Goal: Task Accomplishment & Management: Use online tool/utility

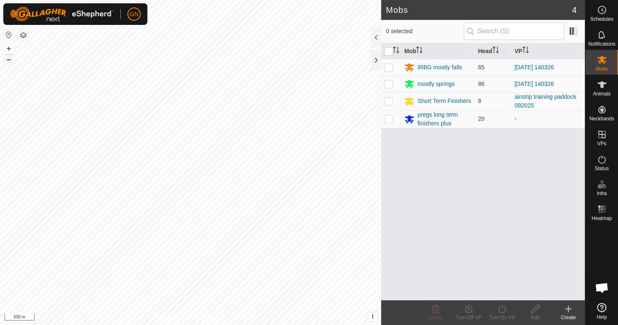
click at [10, 60] on button "–" at bounding box center [9, 59] width 10 height 10
click at [375, 59] on div at bounding box center [376, 60] width 10 height 20
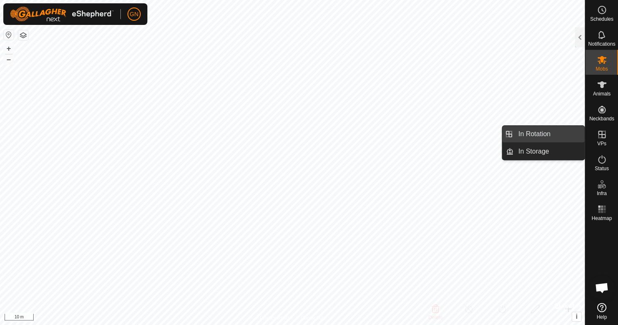
click at [541, 132] on link "In Rotation" at bounding box center [548, 134] width 71 height 17
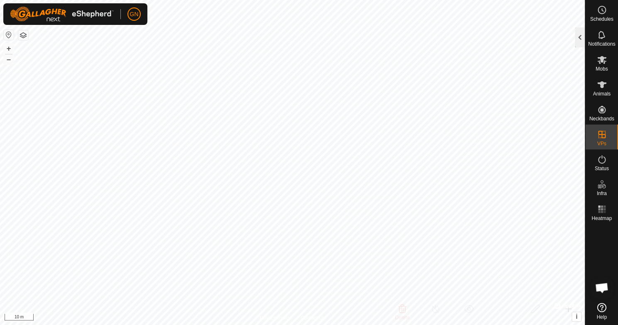
click at [578, 37] on div at bounding box center [580, 37] width 10 height 20
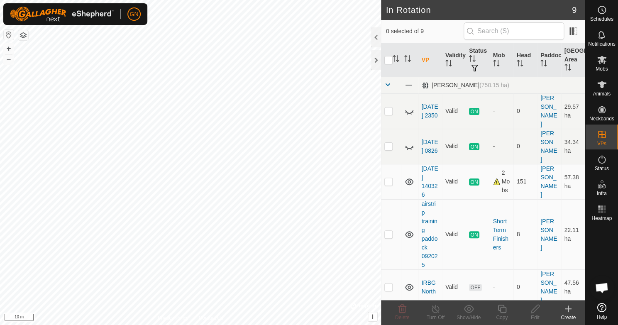
click at [568, 310] on icon at bounding box center [568, 309] width 0 height 6
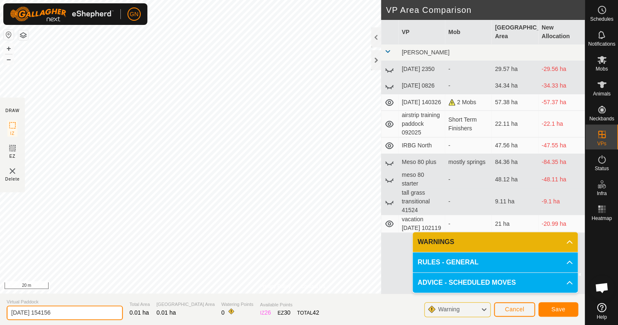
click at [50, 313] on input "[DATE] 154156" at bounding box center [65, 312] width 116 height 15
type input "[DEMOGRAPHIC_DATA] test"
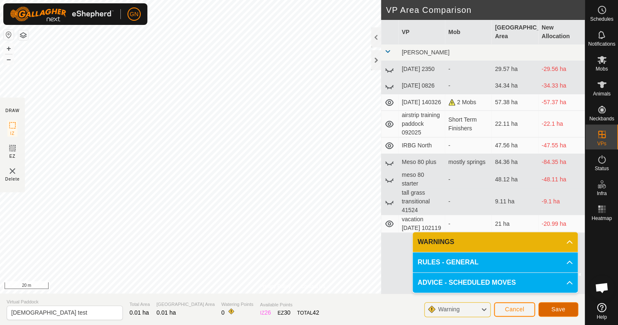
click at [552, 312] on button "Save" at bounding box center [558, 309] width 40 height 15
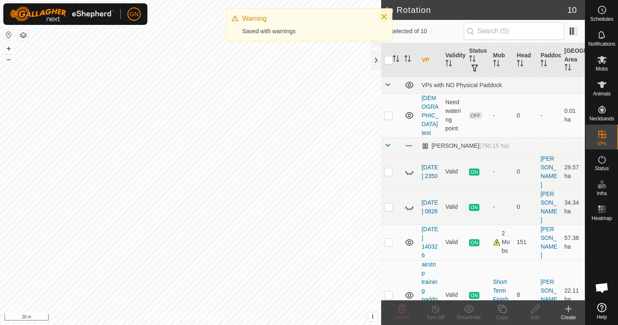
click at [382, 15] on icon "Close" at bounding box center [384, 16] width 7 height 7
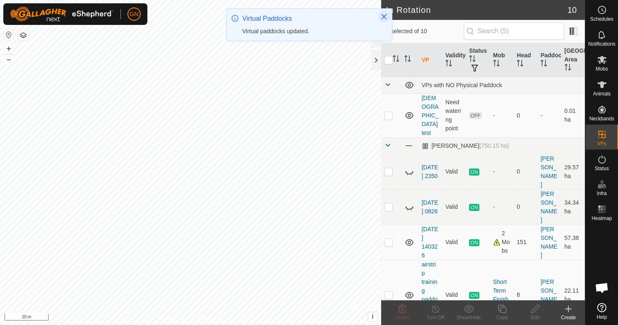
click at [382, 17] on icon "Close" at bounding box center [384, 16] width 7 height 7
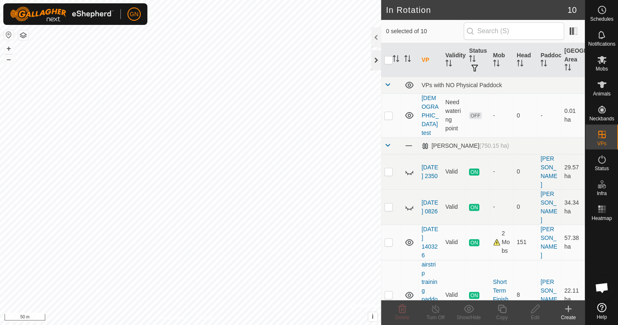
click at [374, 63] on div at bounding box center [376, 60] width 10 height 20
